Goal: Task Accomplishment & Management: Use online tool/utility

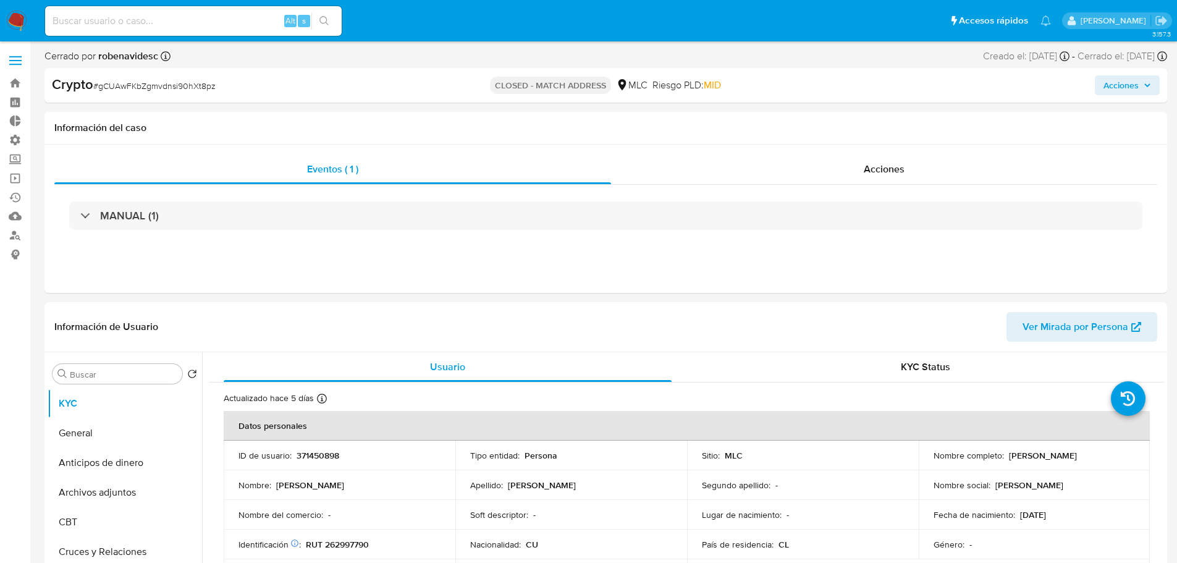
select select "10"
click at [865, 167] on span "Acciones" at bounding box center [884, 169] width 41 height 14
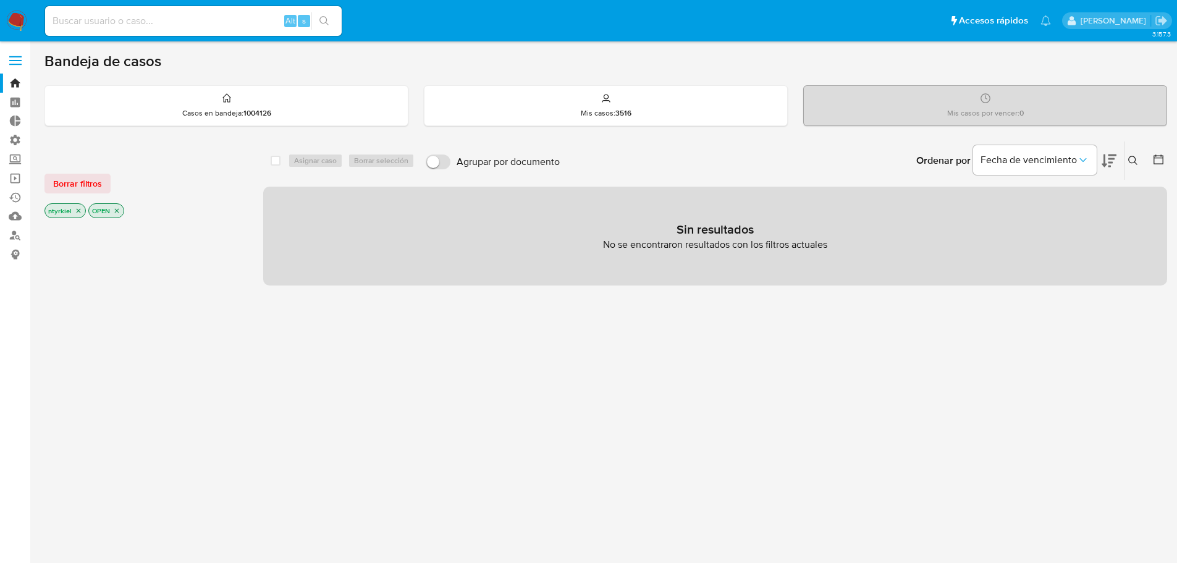
click at [12, 60] on span at bounding box center [15, 61] width 12 height 2
click at [0, 0] on input "checkbox" at bounding box center [0, 0] width 0 height 0
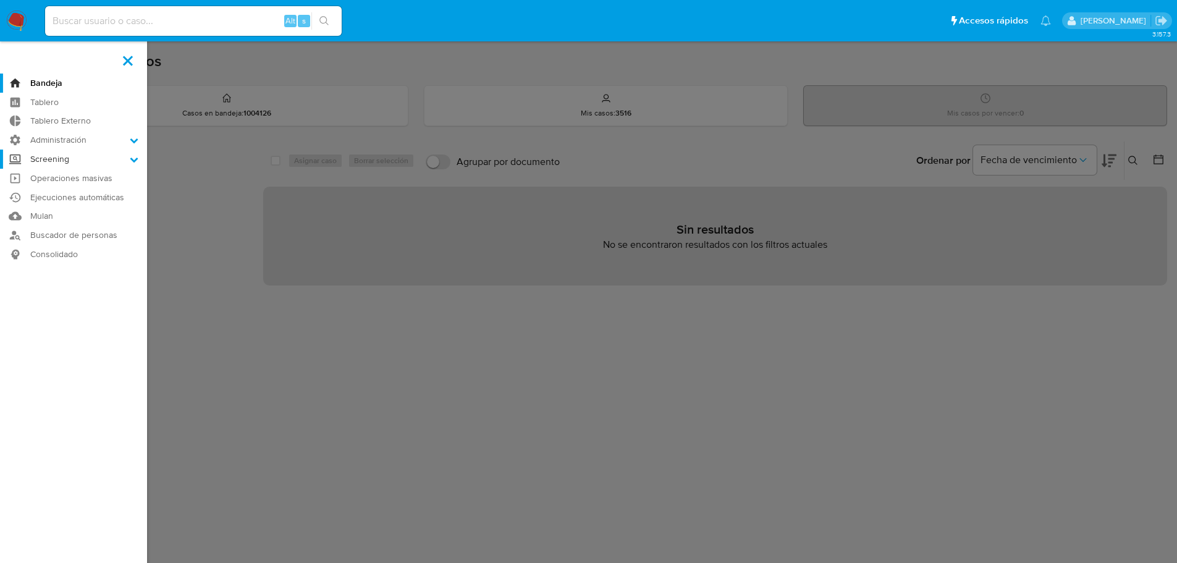
click at [88, 161] on label "Screening" at bounding box center [73, 159] width 147 height 19
click at [0, 0] on input "Screening" at bounding box center [0, 0] width 0 height 0
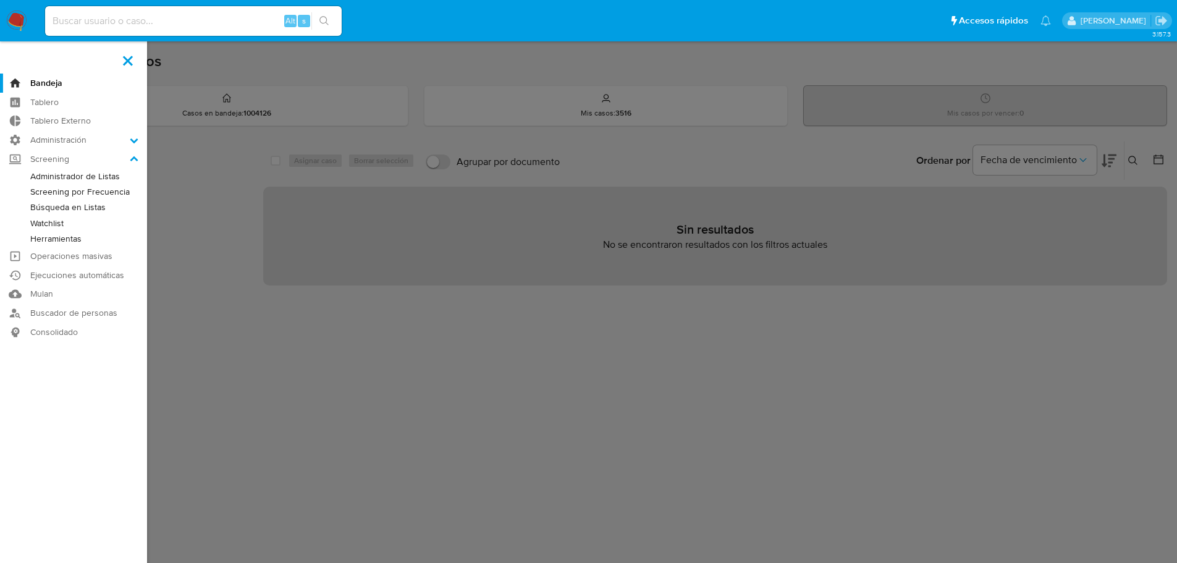
click at [74, 208] on link "Búsqueda en Listas" at bounding box center [73, 207] width 147 height 15
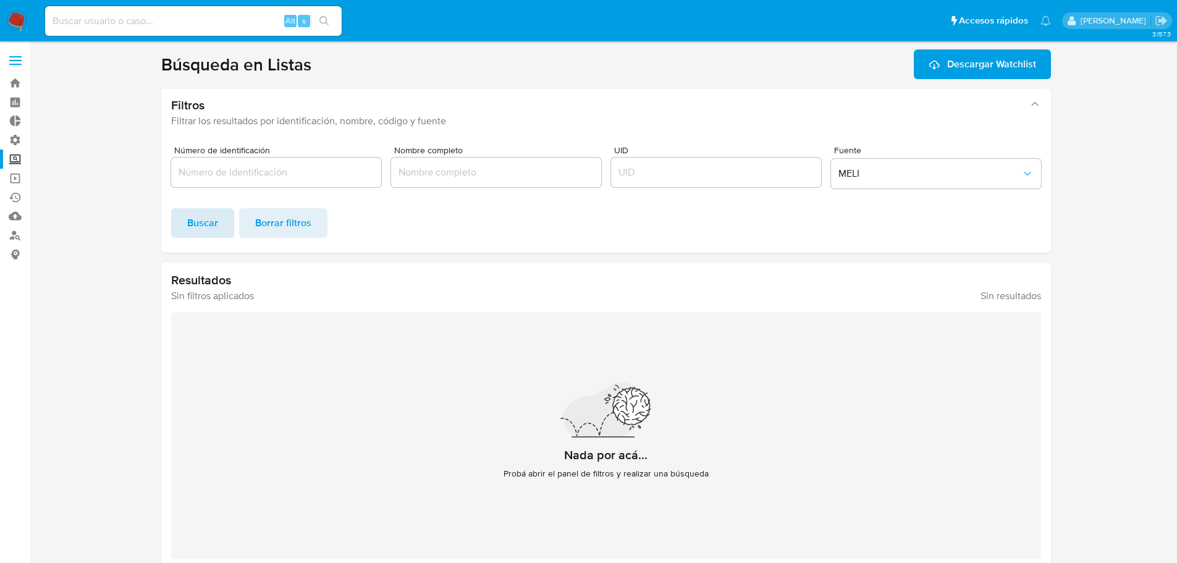
click at [210, 220] on span "Buscar" at bounding box center [202, 223] width 31 height 27
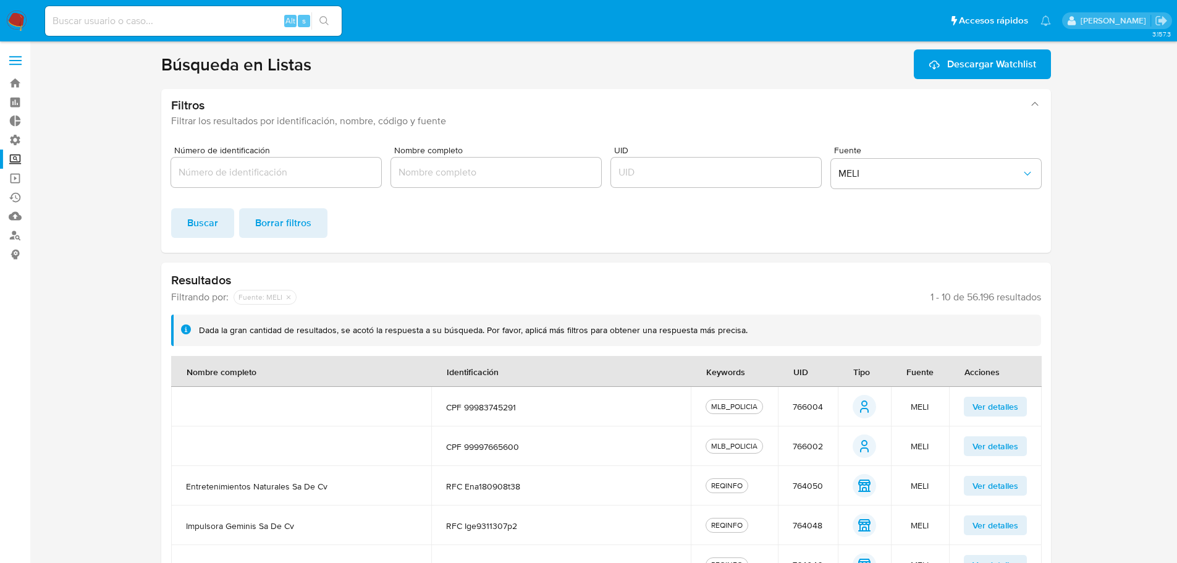
scroll to position [62, 0]
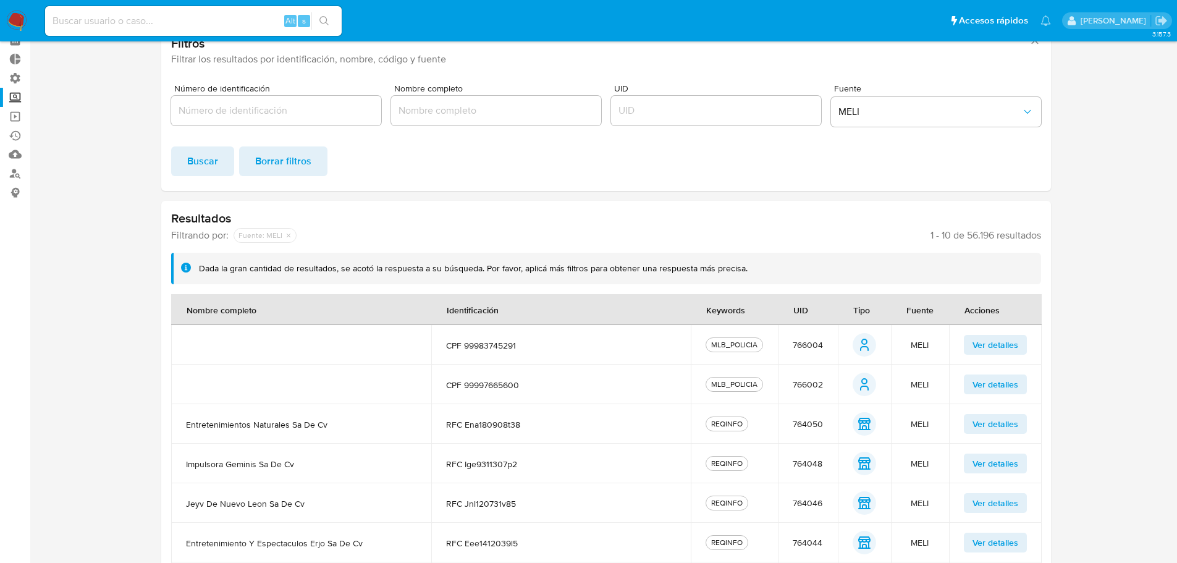
click at [1014, 350] on span "Ver detalles" at bounding box center [996, 344] width 46 height 17
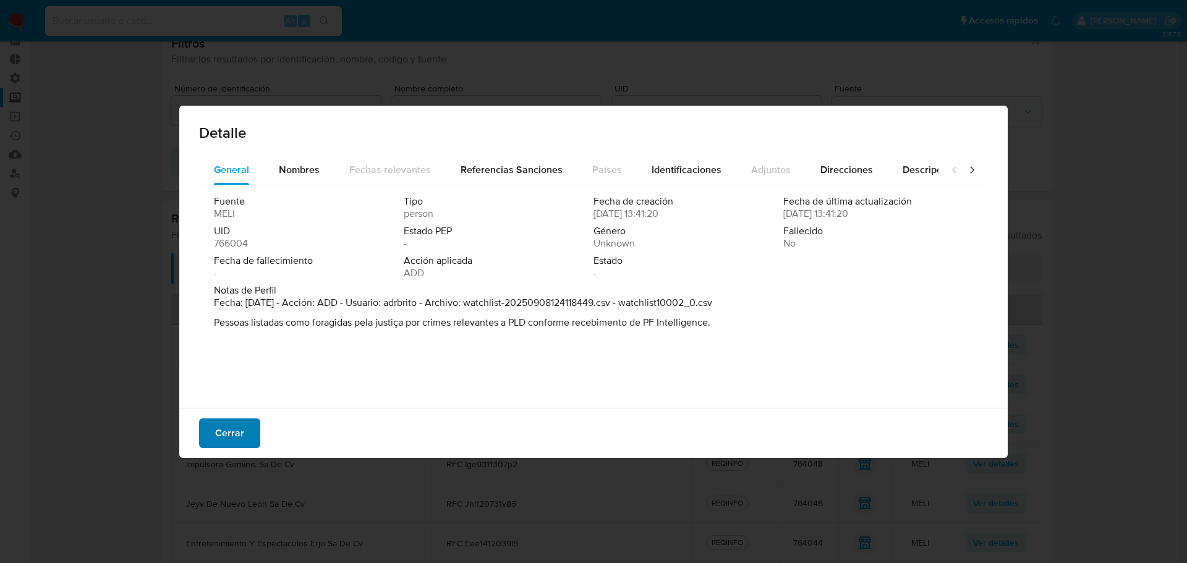
click at [237, 426] on span "Cerrar" at bounding box center [229, 433] width 29 height 27
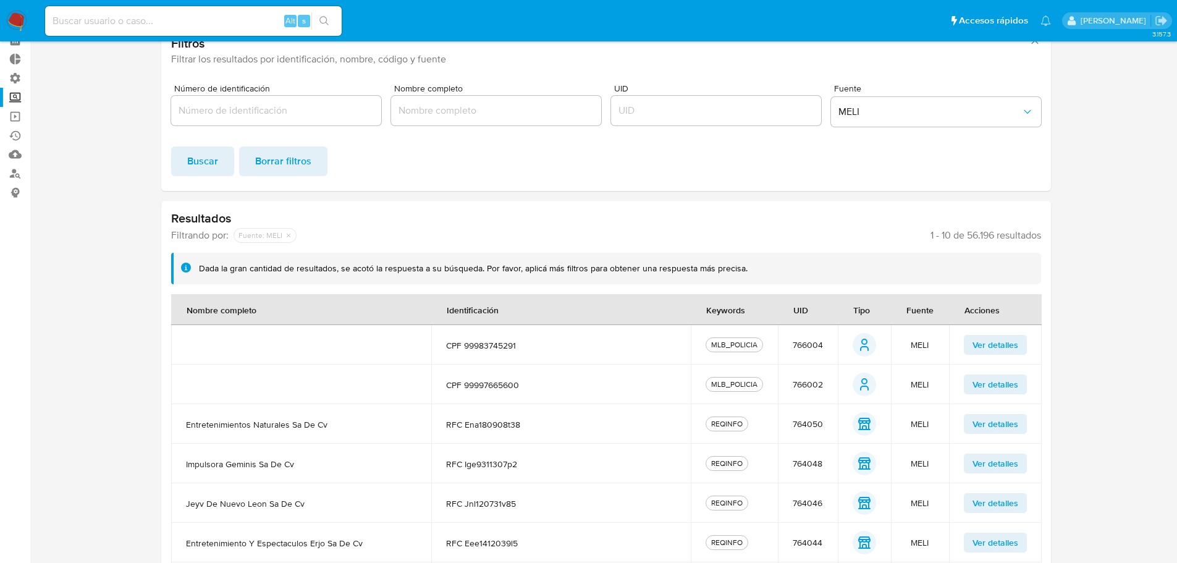
click at [985, 388] on span "Ver detalles" at bounding box center [996, 384] width 46 height 17
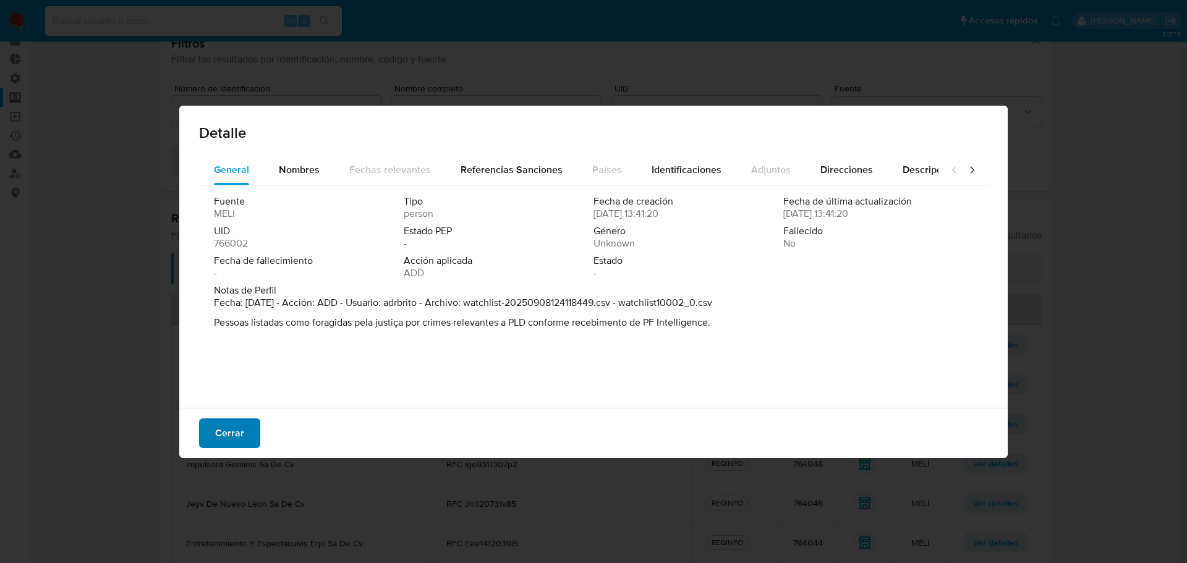
click at [225, 428] on span "Cerrar" at bounding box center [229, 433] width 29 height 27
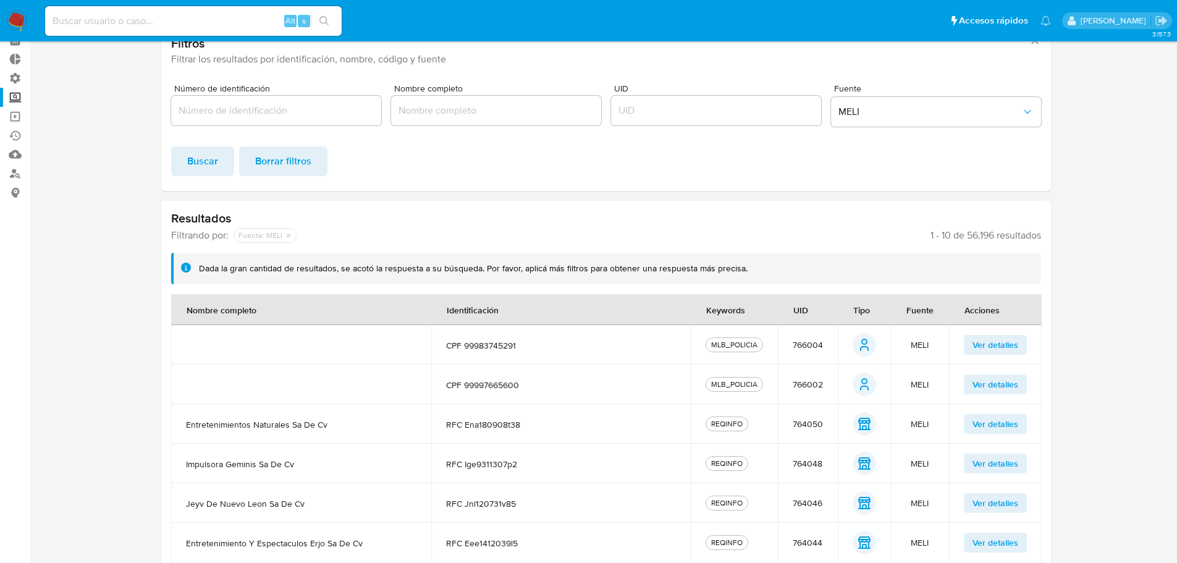
click at [978, 346] on span "Ver detalles" at bounding box center [996, 344] width 46 height 17
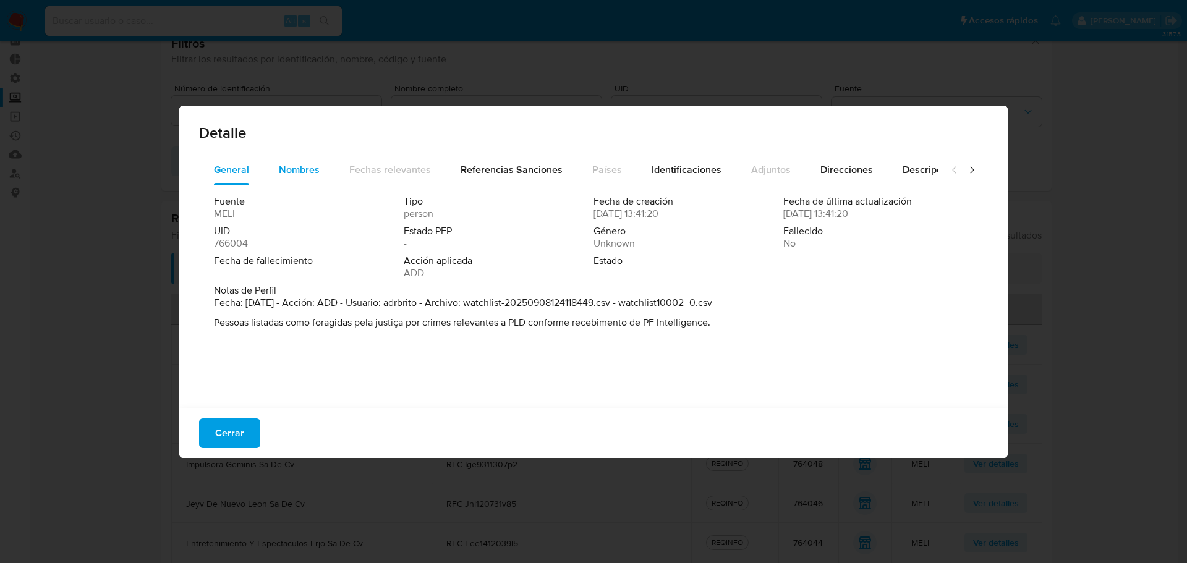
click at [310, 174] on span "Nombres" at bounding box center [299, 170] width 41 height 14
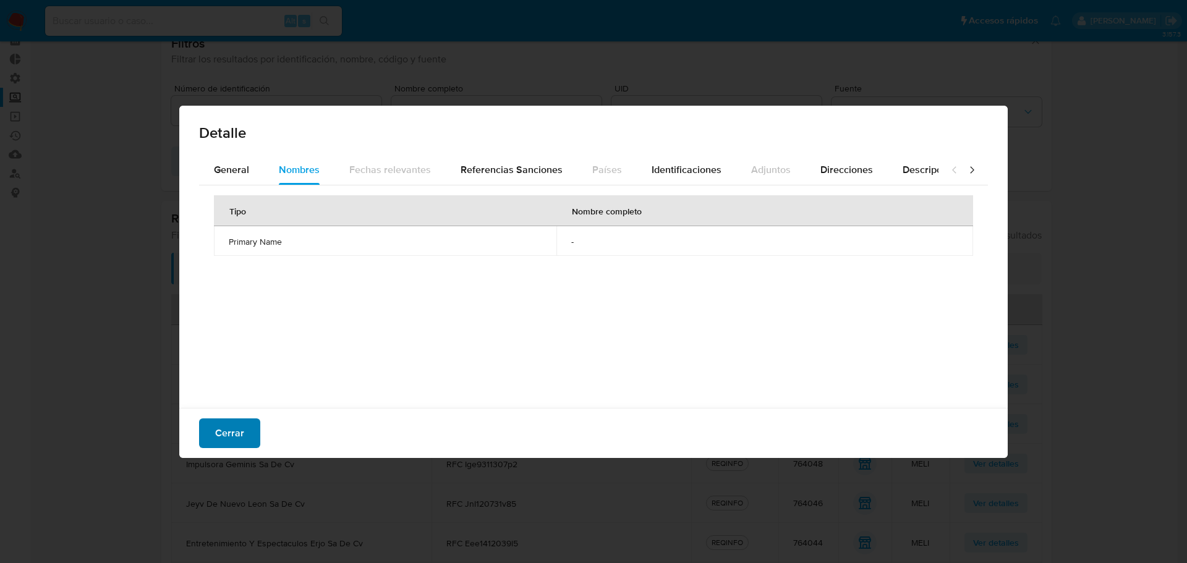
click at [218, 436] on span "Cerrar" at bounding box center [229, 433] width 29 height 27
